Goal: Task Accomplishment & Management: Use online tool/utility

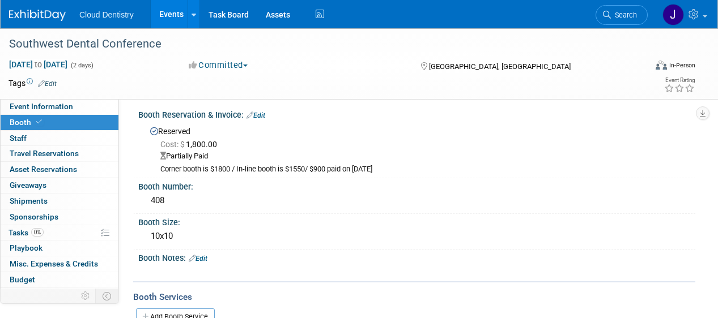
click at [173, 9] on link "Events" at bounding box center [171, 14] width 41 height 28
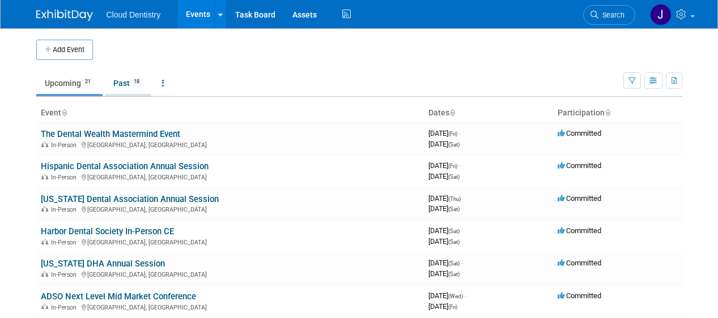
click at [127, 85] on link "Past 18" at bounding box center [128, 84] width 46 height 22
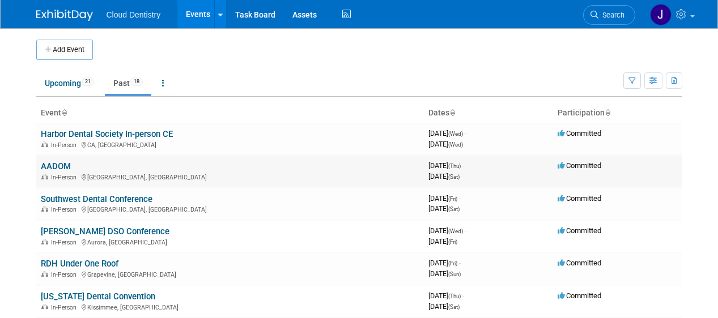
click at [51, 167] on link "AADOM" at bounding box center [56, 166] width 30 height 10
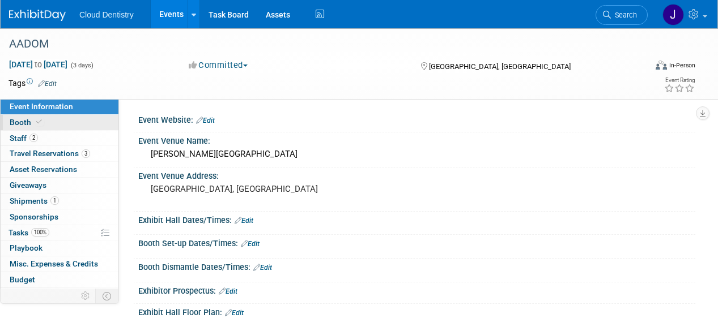
click at [66, 125] on link "Booth" at bounding box center [60, 122] width 118 height 15
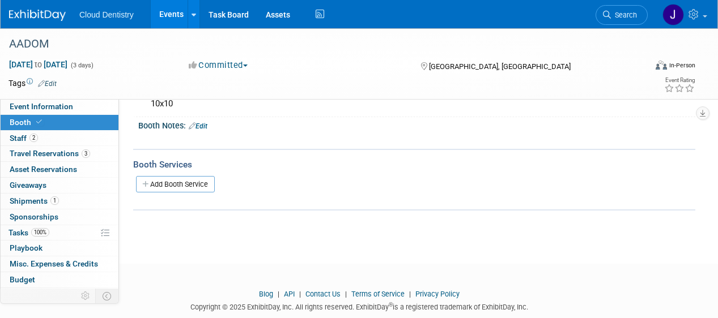
scroll to position [115, 0]
click at [164, 188] on link "Add Booth Service" at bounding box center [175, 184] width 79 height 16
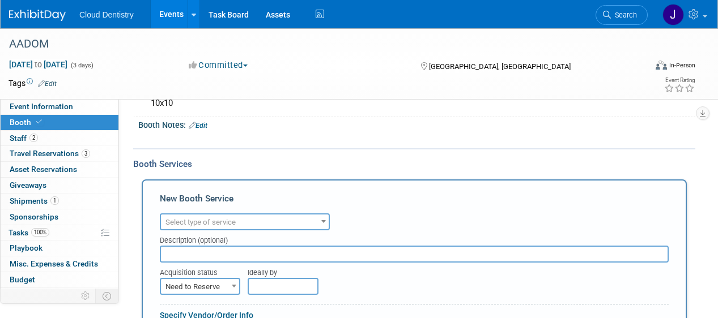
scroll to position [0, 0]
click at [185, 219] on span "Select type of service" at bounding box center [200, 222] width 70 height 8
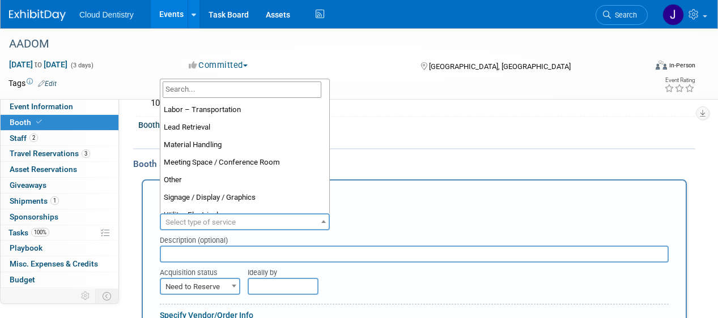
scroll to position [291, 0]
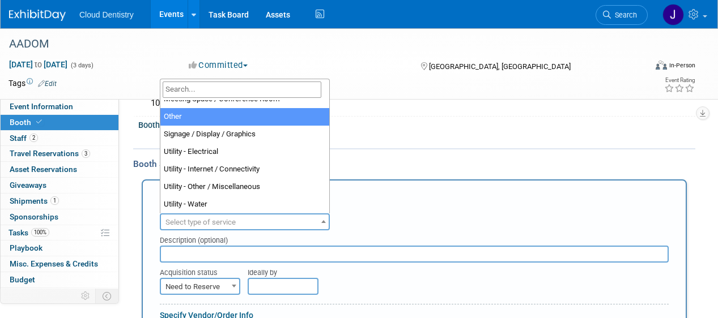
select select "1"
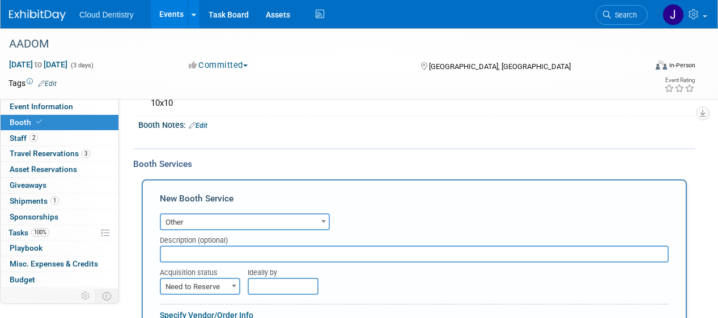
click at [190, 252] on input "text" at bounding box center [414, 254] width 509 height 17
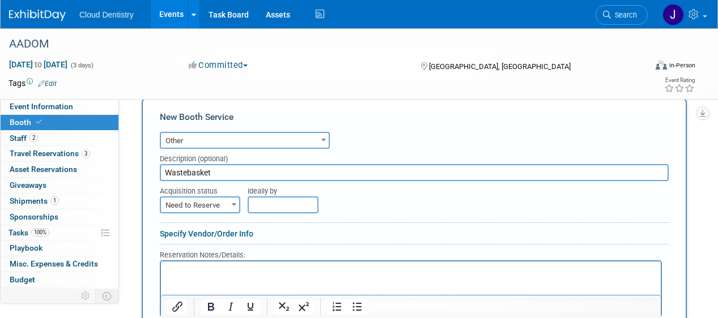
scroll to position [197, 0]
type input "Wastebasket"
click at [223, 209] on span "Need to Reserve" at bounding box center [200, 205] width 78 height 16
select select "2"
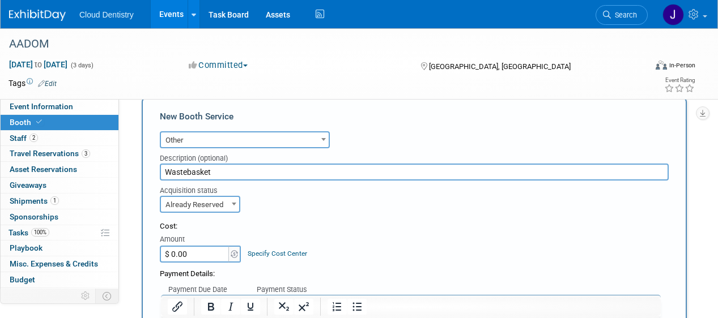
scroll to position [227, 0]
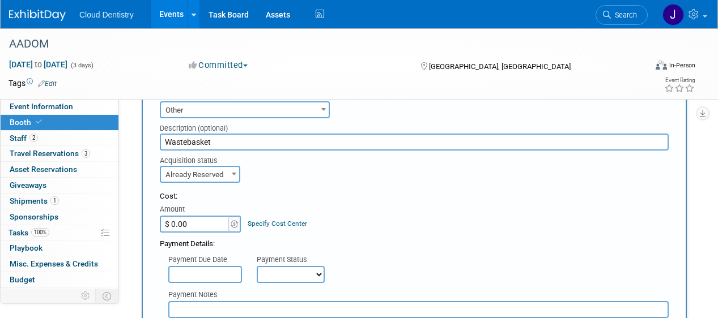
drag, startPoint x: 205, startPoint y: 228, endPoint x: 149, endPoint y: 217, distance: 57.2
click at [148, 218] on div "New Booth Service Audio / Video Carpet / Flooring Catering / Food / Beverage Fl…" at bounding box center [414, 316] width 545 height 499
drag, startPoint x: 198, startPoint y: 234, endPoint x: 157, endPoint y: 223, distance: 42.7
click at [155, 223] on div "New Booth Service Audio / Video Carpet / Flooring Catering / Food / Beverage Fl…" at bounding box center [414, 316] width 545 height 499
click at [193, 227] on input "$ 0.00" at bounding box center [195, 224] width 71 height 17
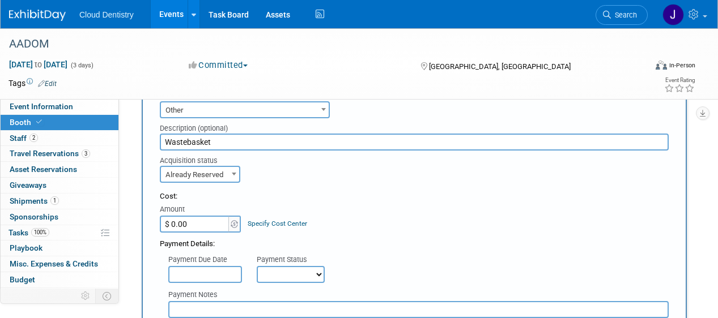
drag, startPoint x: 195, startPoint y: 227, endPoint x: 169, endPoint y: 226, distance: 26.7
click at [169, 226] on input "$ 0.00" at bounding box center [195, 224] width 71 height 17
type input "$ 21.65"
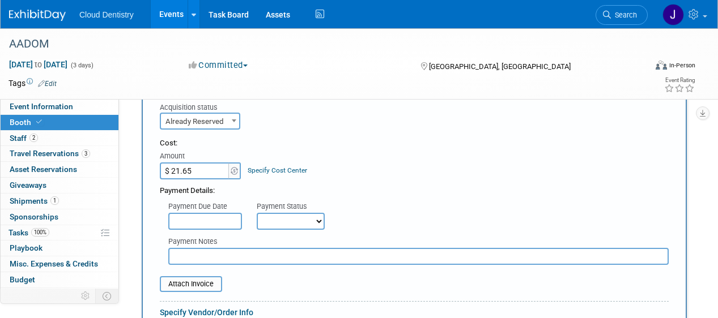
scroll to position [283, 0]
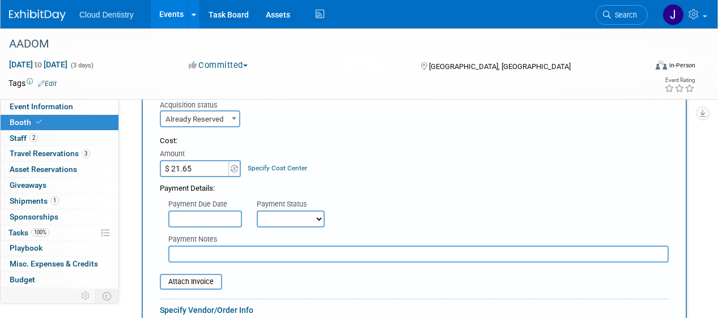
click at [278, 226] on select "Not Paid Yet Partially Paid Paid in Full" at bounding box center [291, 219] width 68 height 17
